Goal: Navigation & Orientation: Go to known website

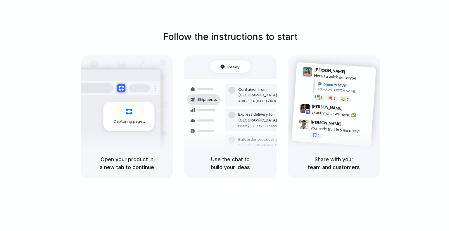
click at [395, 30] on div "Follow the instructions to start Capturing page Open your product in a new tab …" at bounding box center [230, 104] width 449 height 148
